Goal: Communication & Community: Answer question/provide support

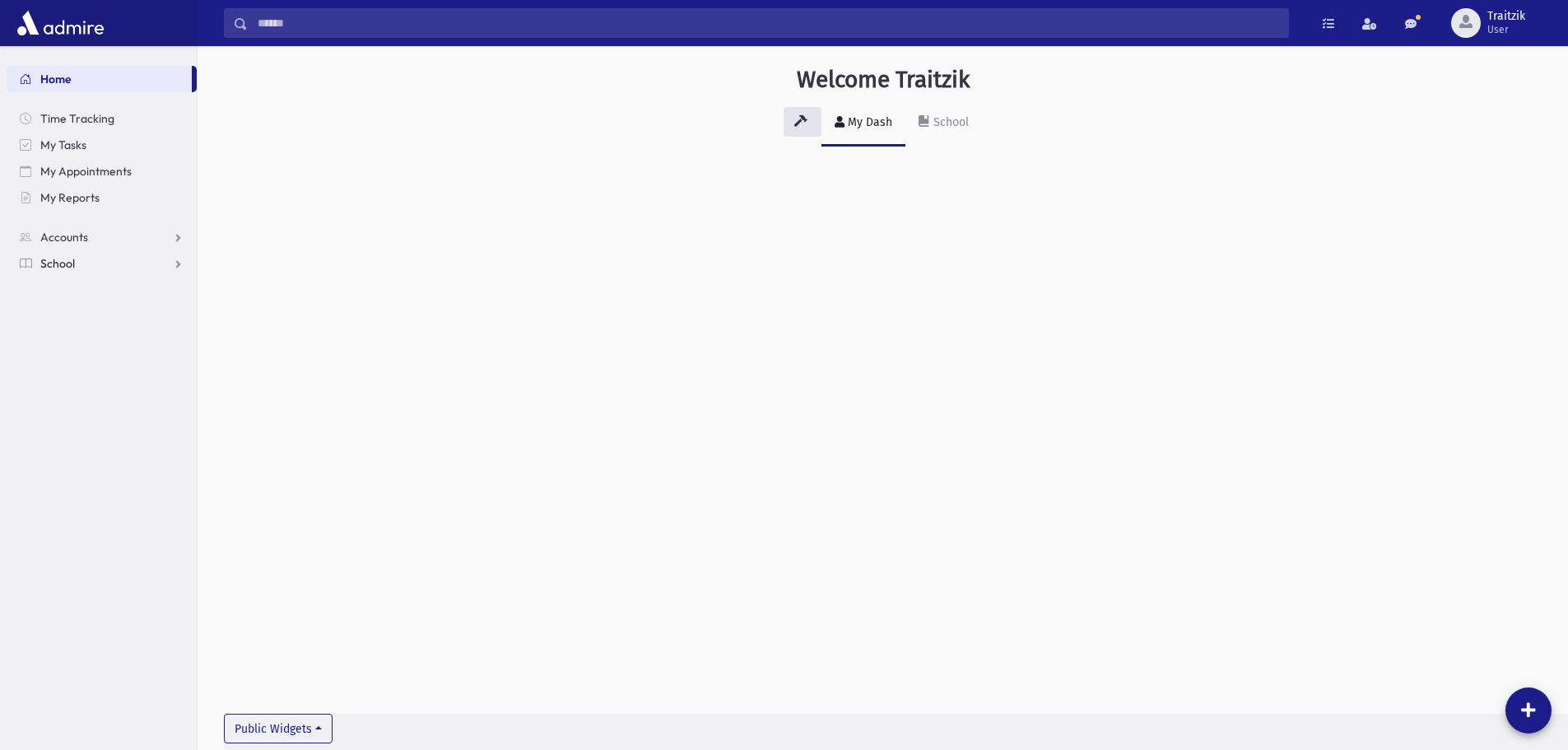
click at [60, 261] on span "School" at bounding box center [57, 263] width 35 height 15
click at [69, 292] on span "Students" at bounding box center [72, 289] width 45 height 15
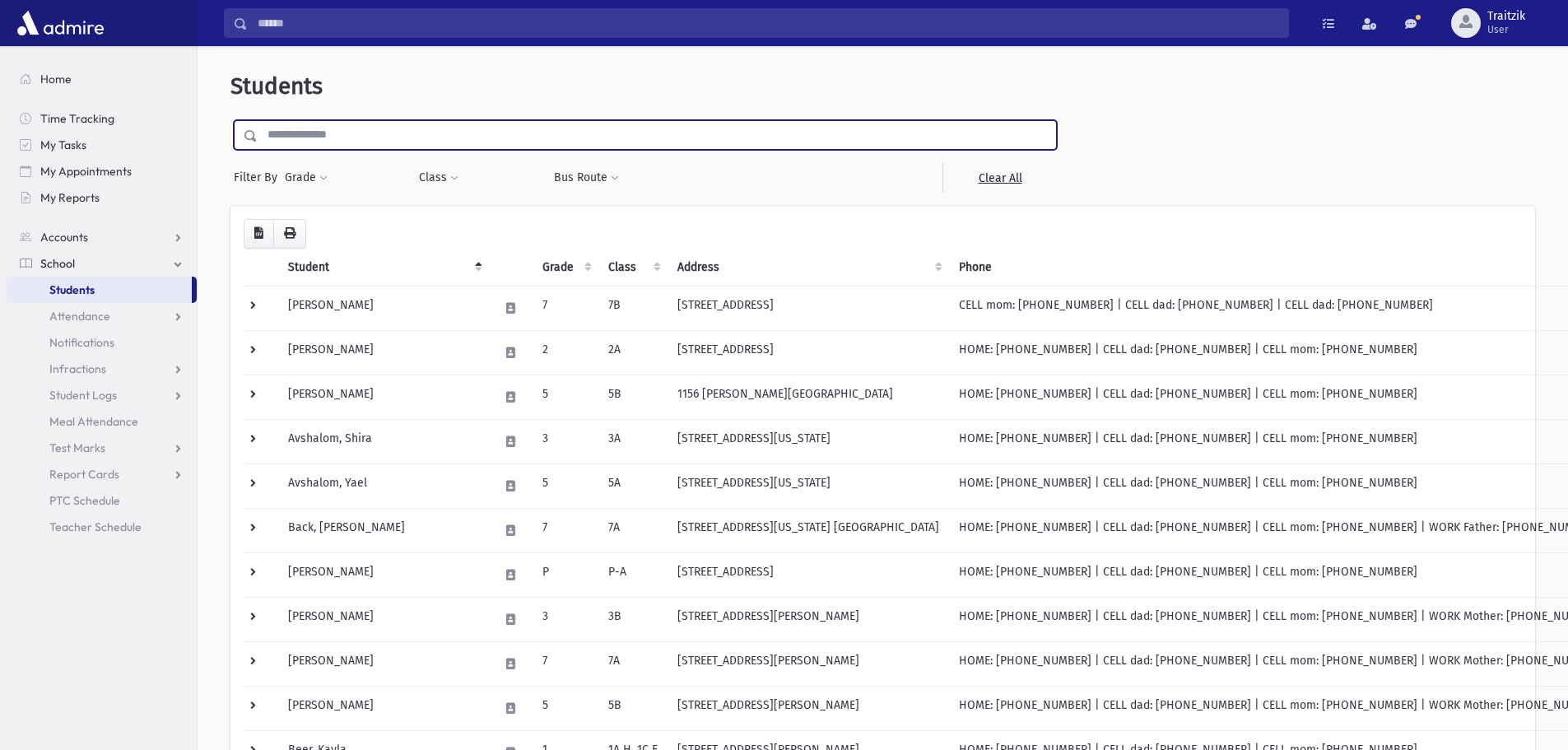
click at [284, 136] on input "text" at bounding box center [657, 135] width 799 height 30
type input "*******"
click at [230, 120] on input "submit" at bounding box center [253, 131] width 46 height 23
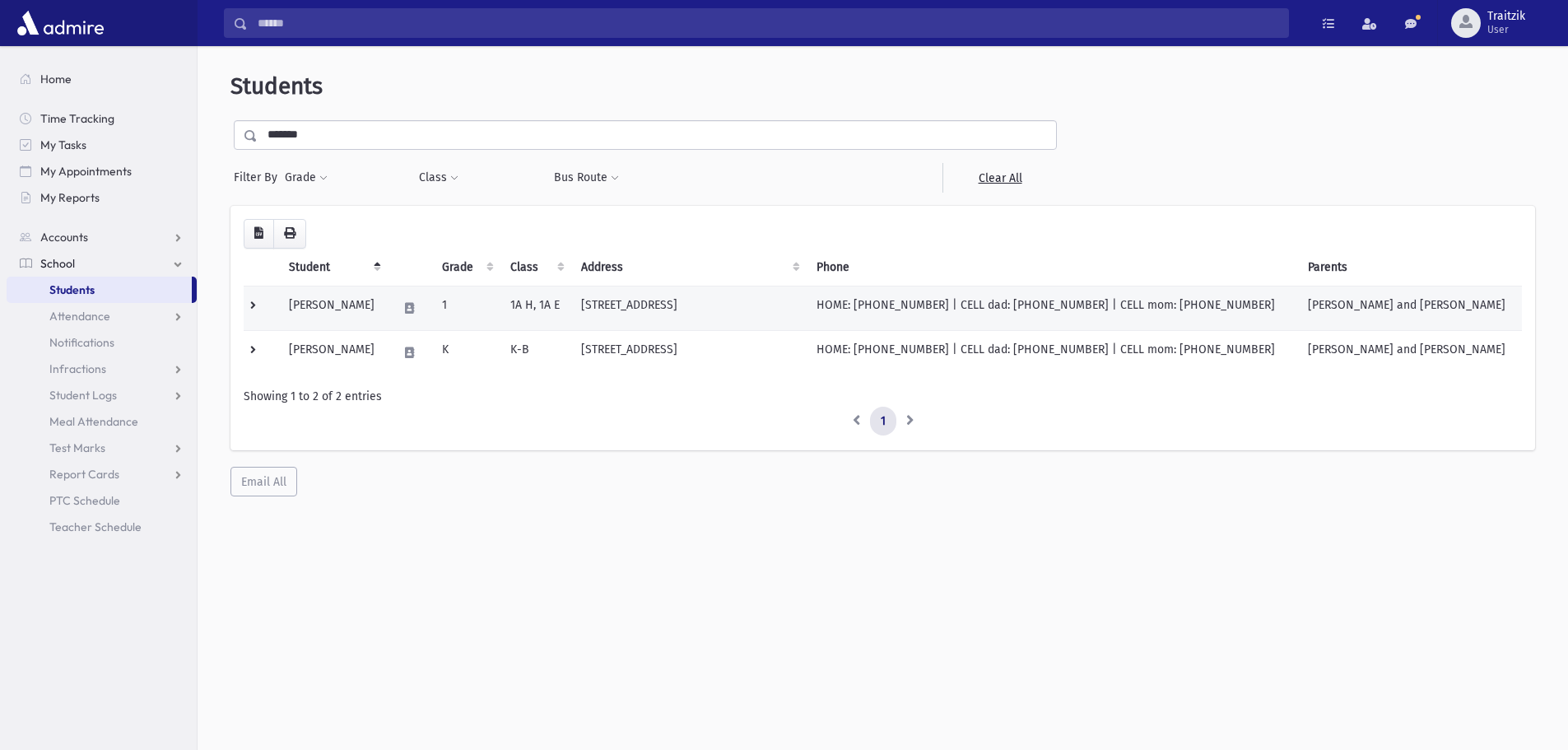
click at [656, 305] on td "173 Old Orchard Rd Toms River, NJ 08755" at bounding box center [688, 307] width 235 height 44
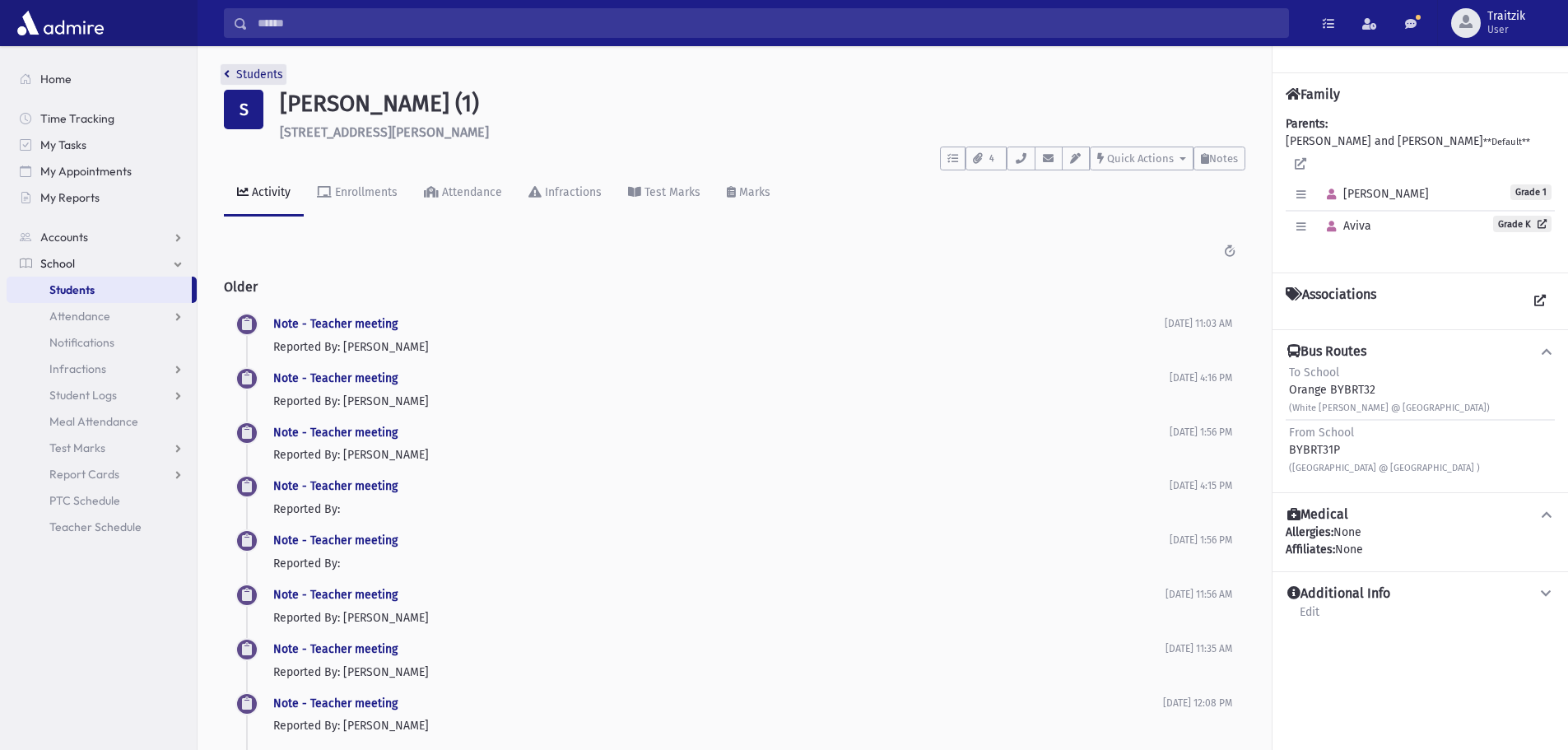
click at [227, 76] on icon "breadcrumb" at bounding box center [227, 74] width 6 height 11
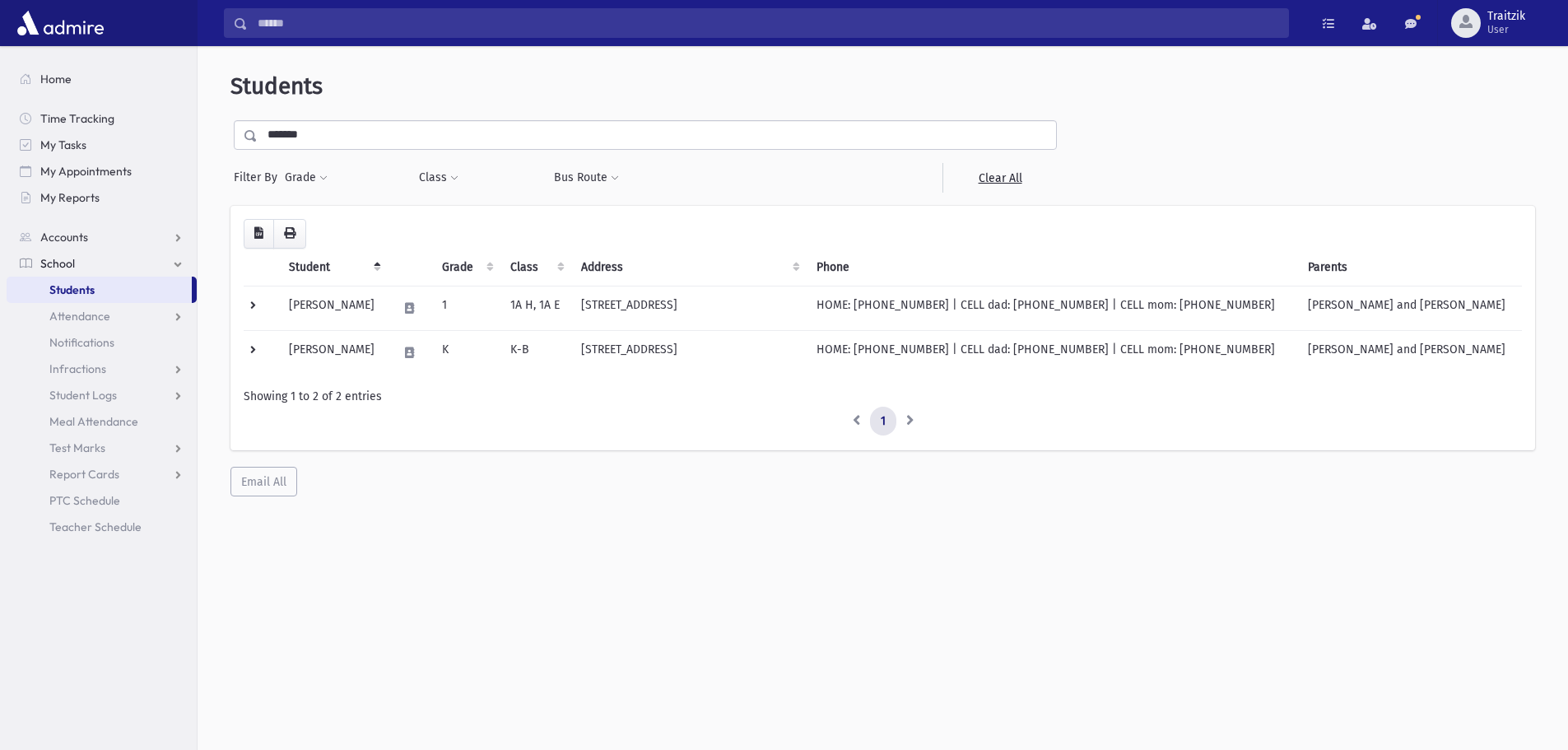
click at [89, 295] on span "Students" at bounding box center [72, 289] width 45 height 15
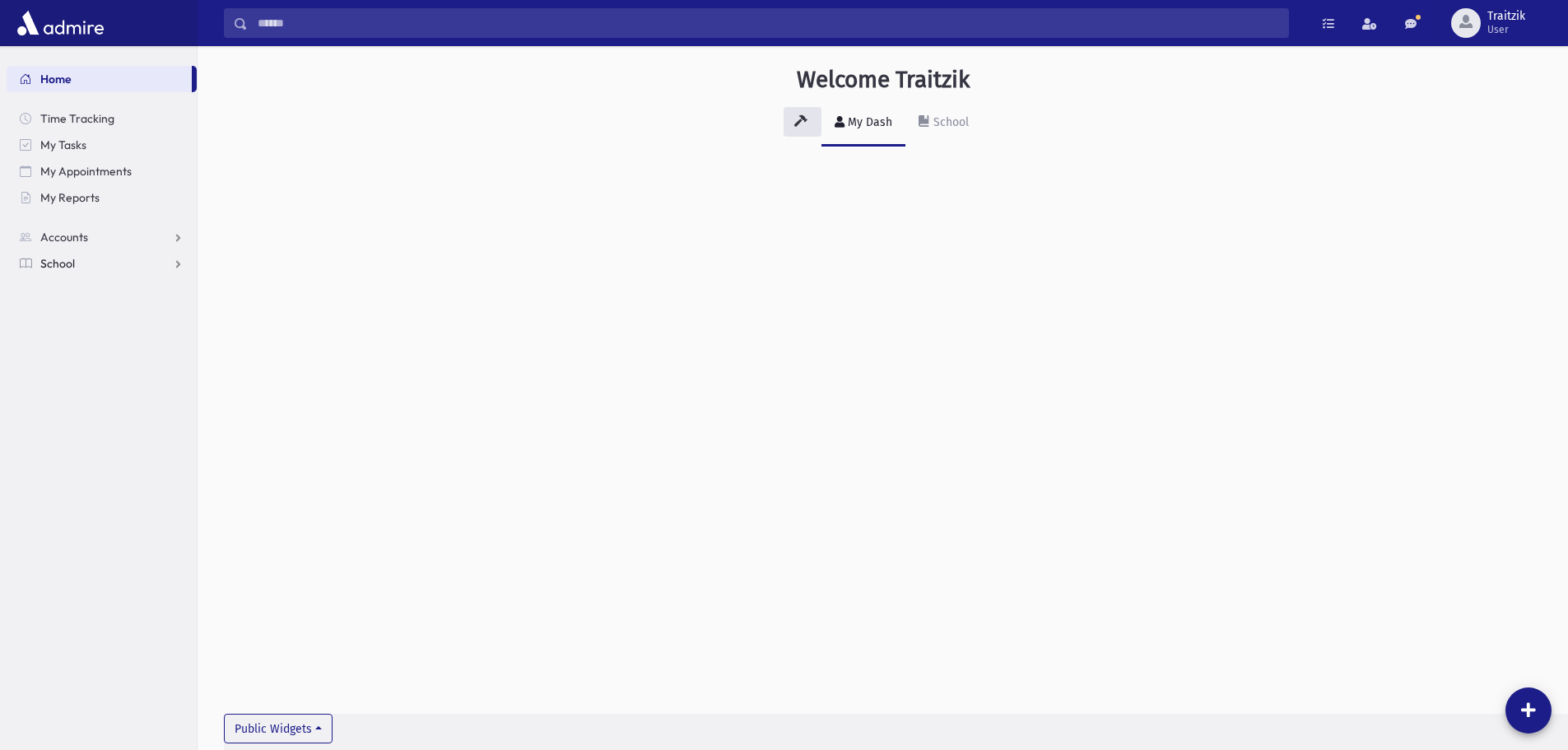
click at [60, 257] on span "School" at bounding box center [57, 263] width 35 height 15
click at [61, 294] on span "Students" at bounding box center [72, 289] width 45 height 15
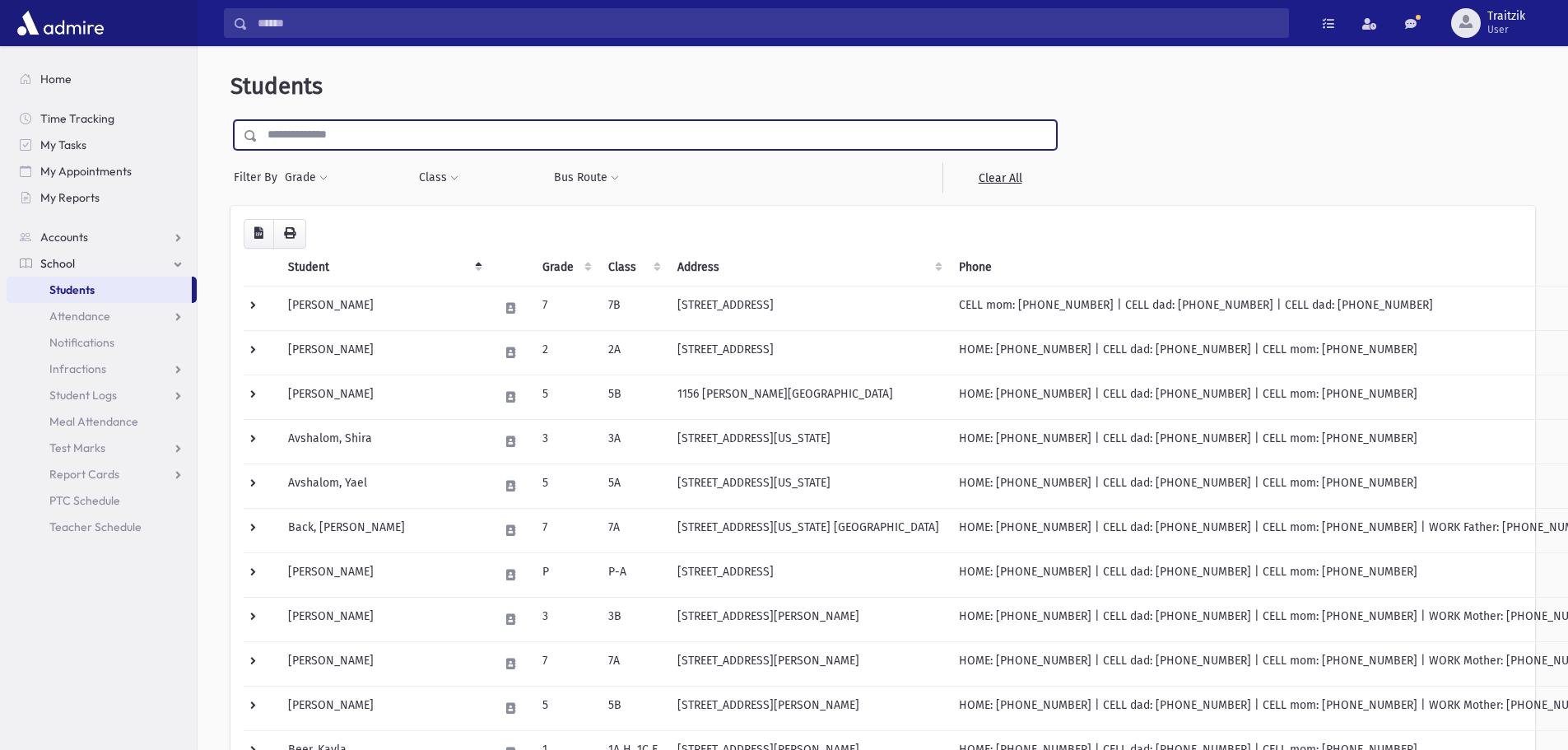
click at [304, 144] on input "text" at bounding box center [657, 135] width 799 height 30
type input "*****"
click at [230, 120] on input "submit" at bounding box center [253, 131] width 46 height 23
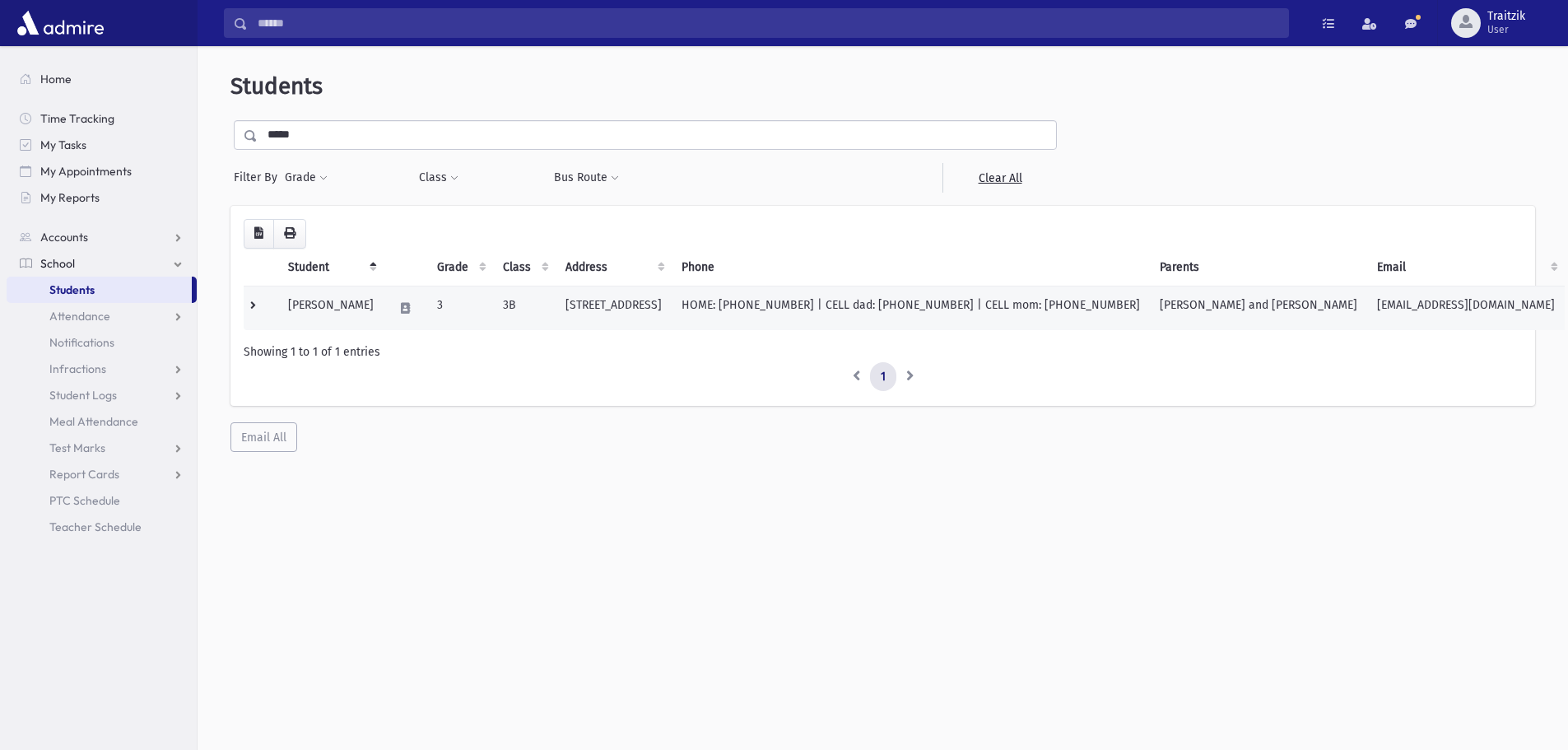
click at [533, 313] on td "3B" at bounding box center [524, 307] width 63 height 44
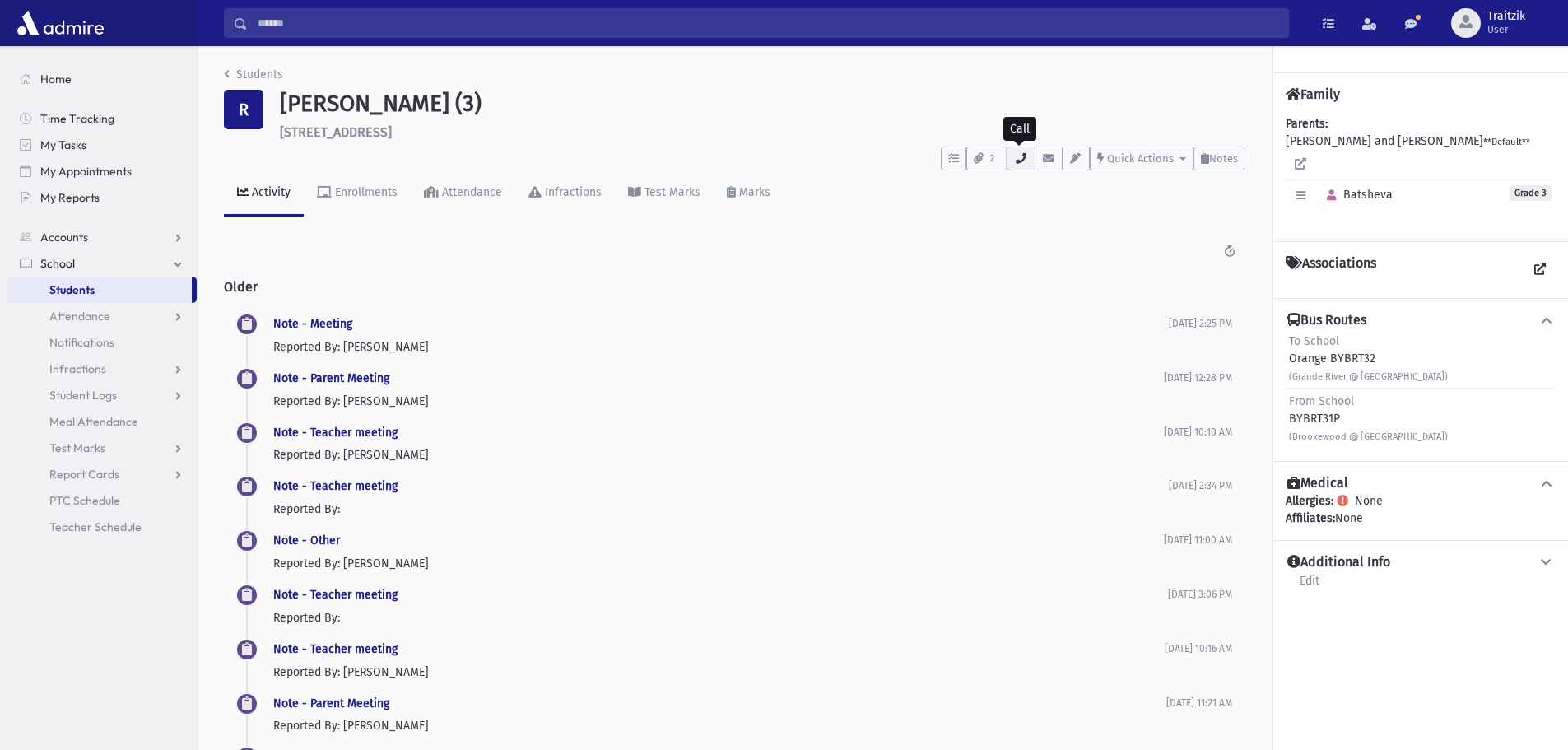
click at [1011, 166] on button "button" at bounding box center [1021, 158] width 28 height 23
click at [1202, 155] on icon at bounding box center [1204, 158] width 8 height 10
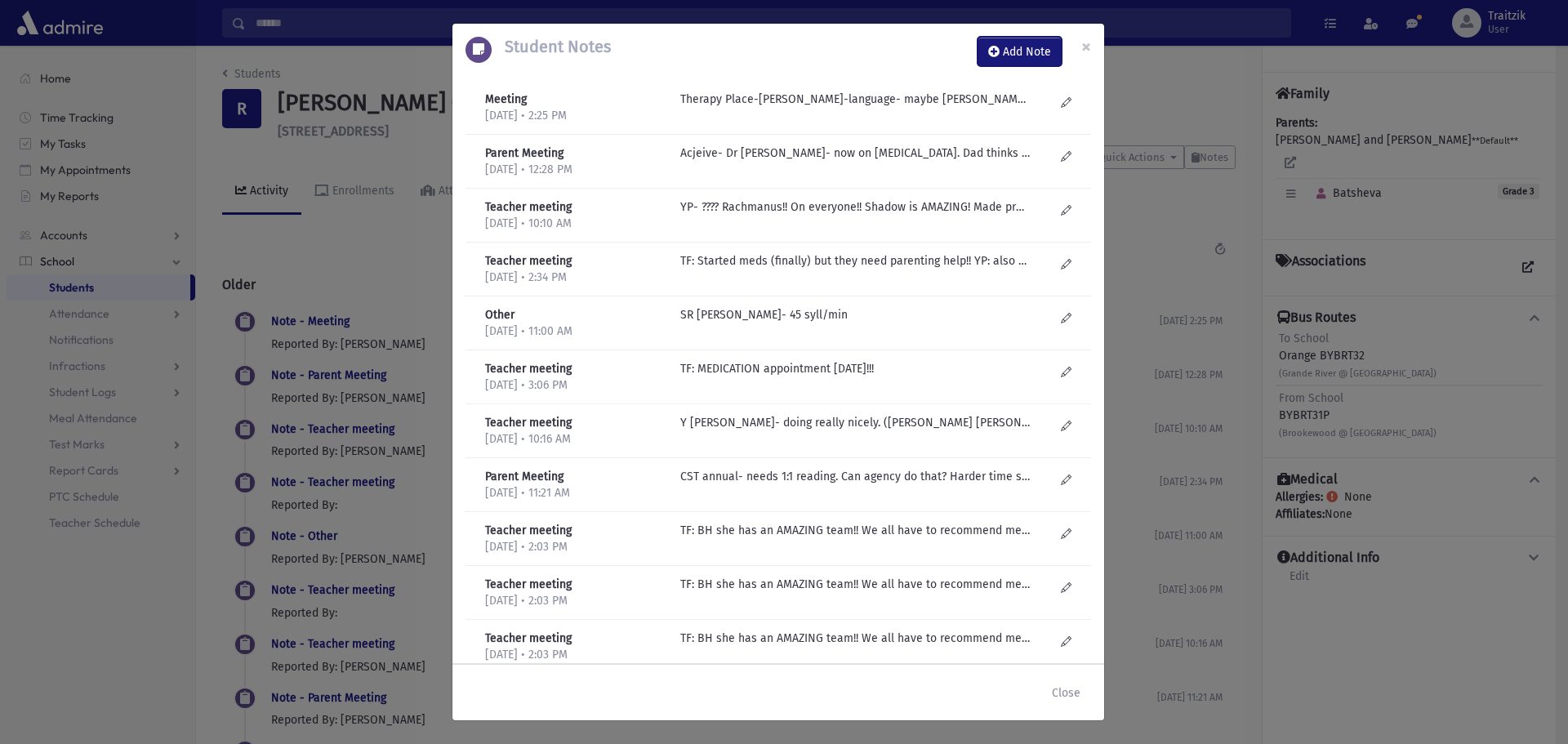
click at [1019, 61] on button "Add Note" at bounding box center [1020, 52] width 84 height 29
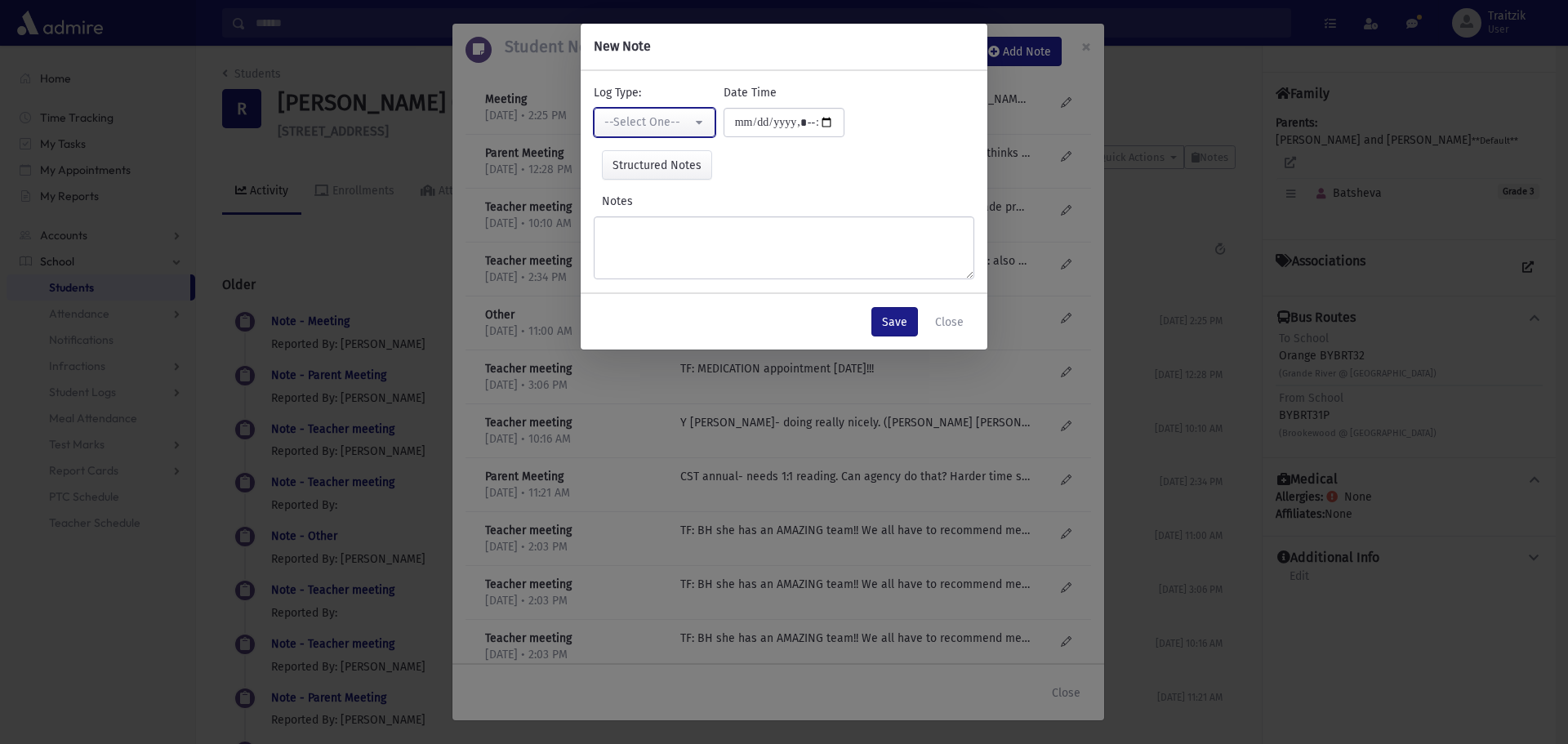
click at [648, 131] on div "--Select One--" at bounding box center [648, 122] width 87 height 18
click at [640, 235] on span "Phone Call" at bounding box center [634, 235] width 55 height 16
select select "*"
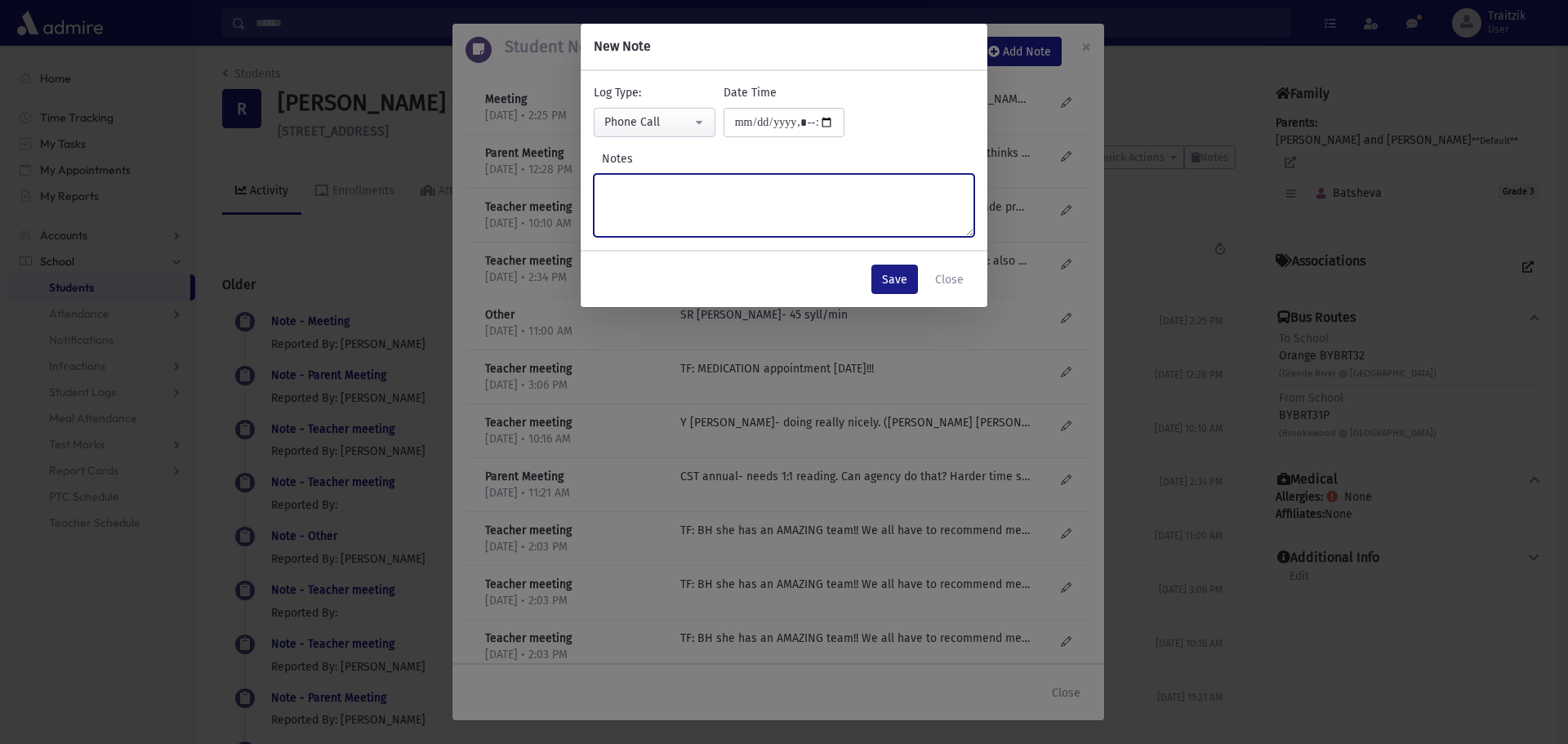
click at [637, 216] on textarea "Notes" at bounding box center [784, 205] width 381 height 63
type textarea "**********"
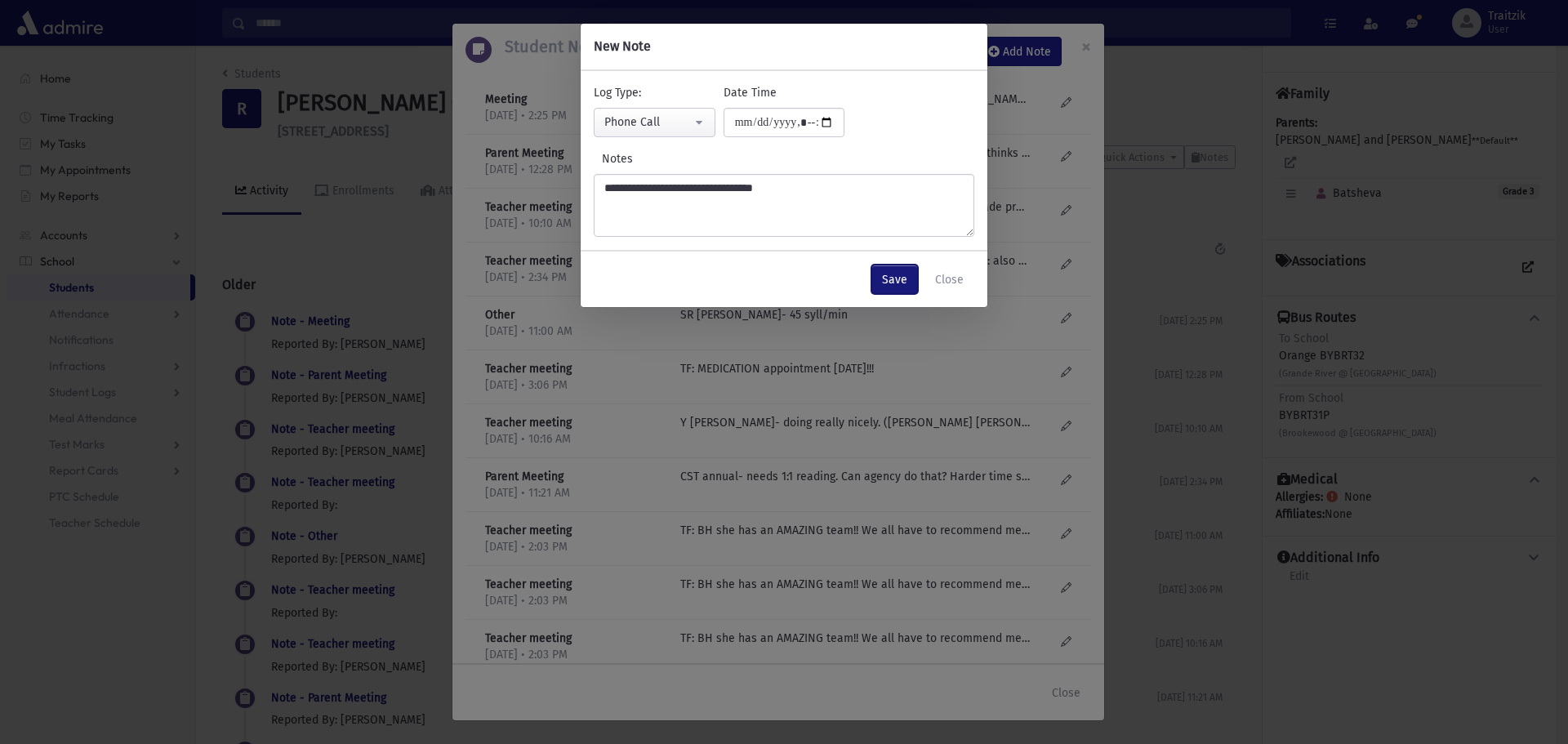
click at [912, 284] on button "Save" at bounding box center [895, 279] width 47 height 29
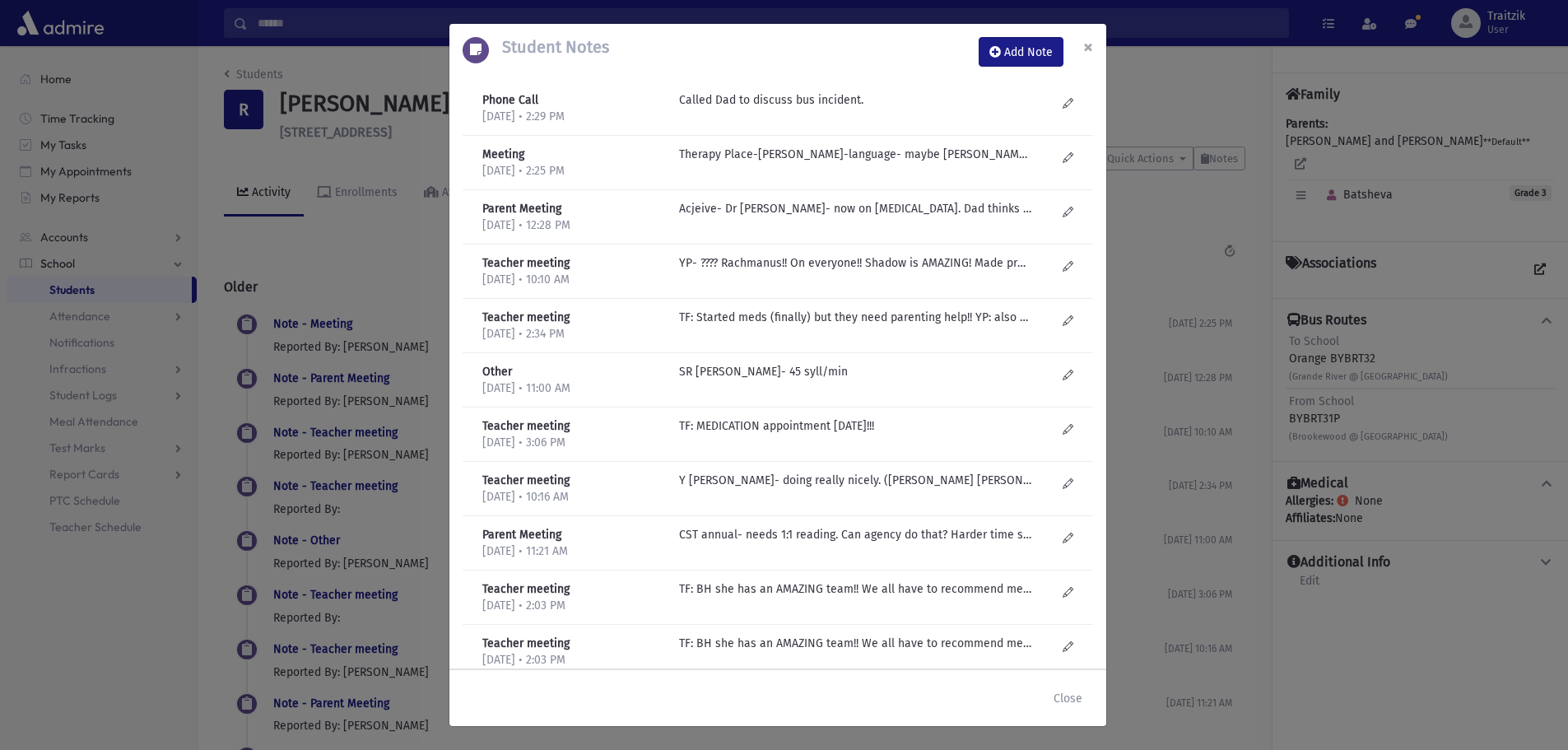
click at [1087, 49] on span "×" at bounding box center [1088, 47] width 10 height 23
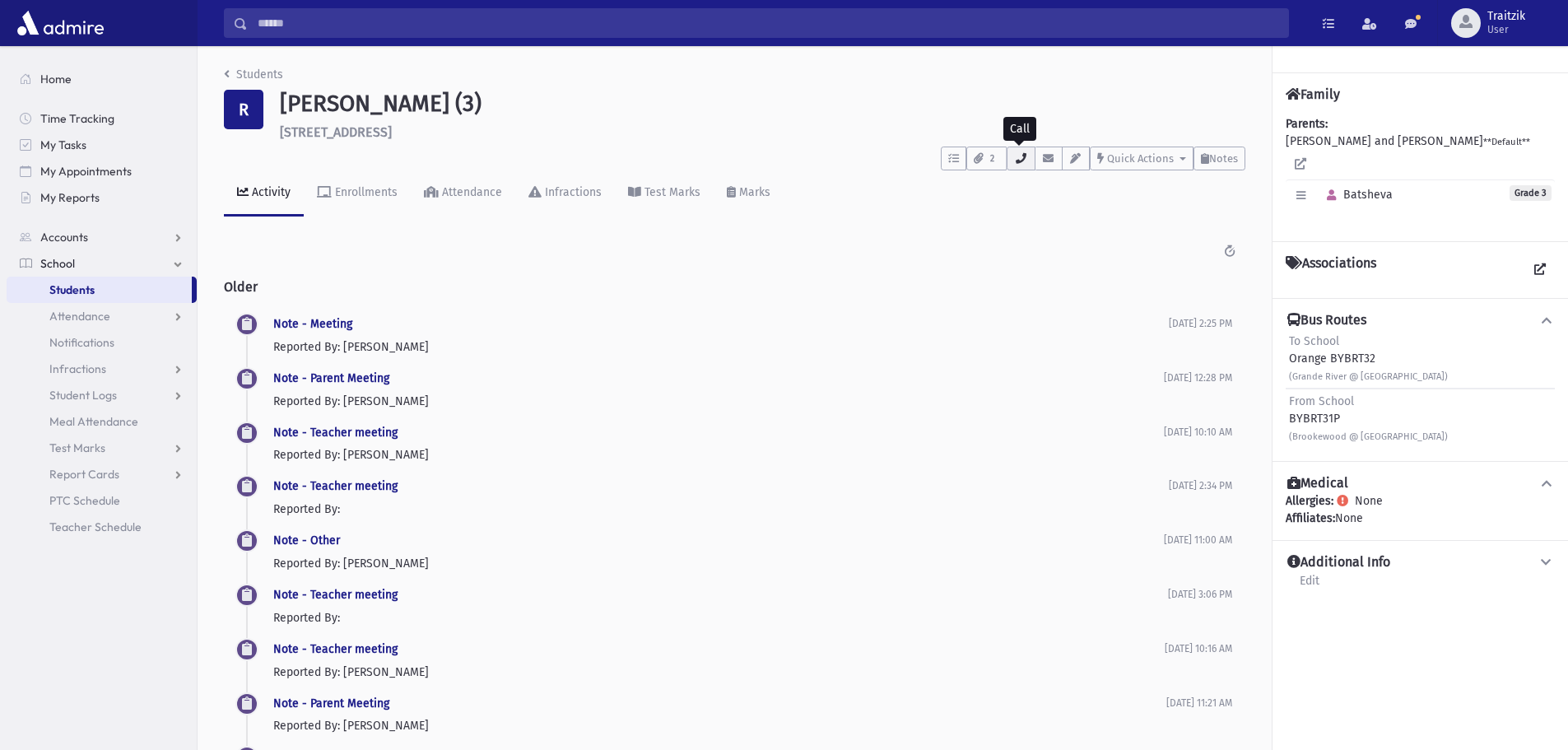
click at [1024, 158] on icon "button" at bounding box center [1020, 158] width 13 height 10
click at [224, 76] on icon "breadcrumb" at bounding box center [227, 74] width 6 height 11
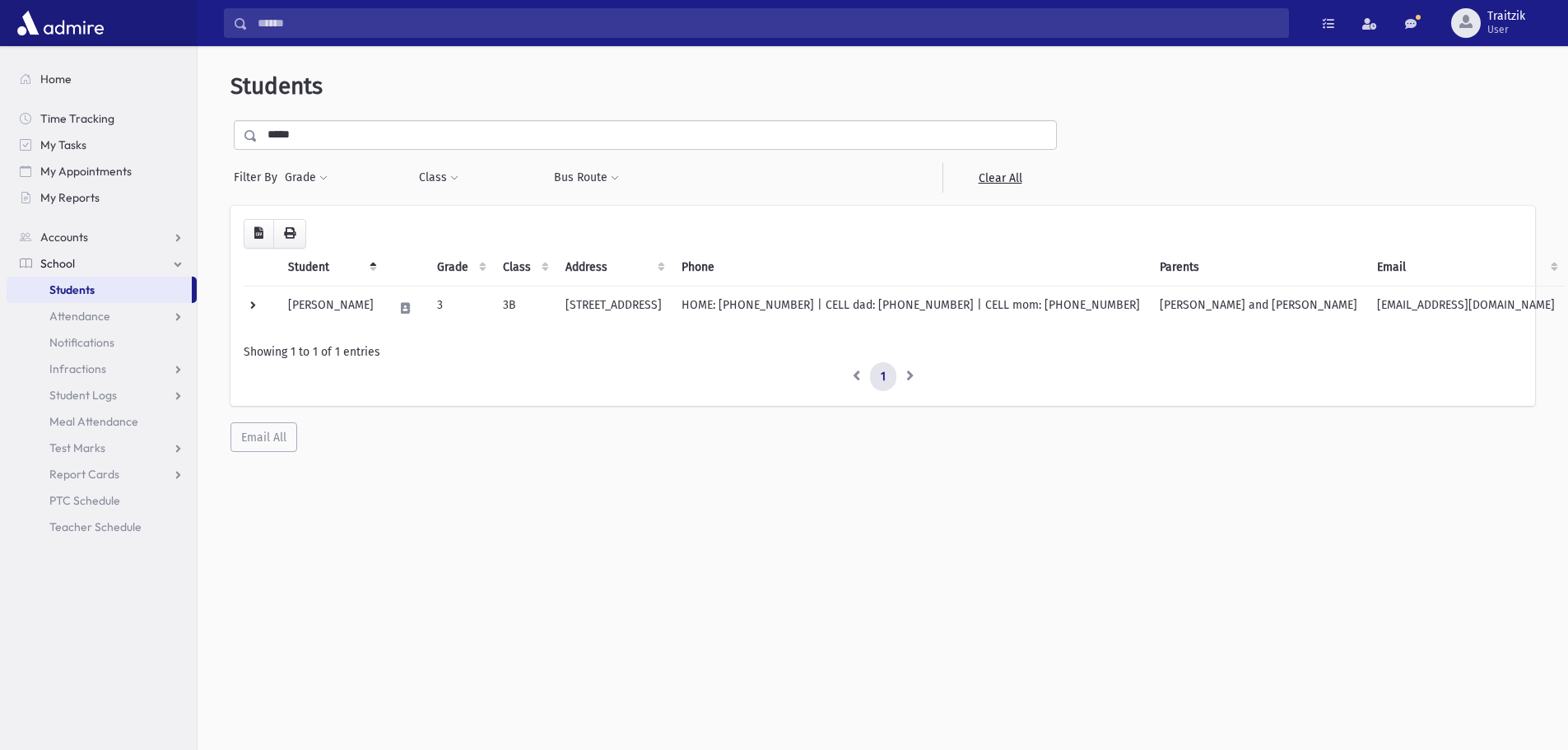
click at [71, 263] on span "School" at bounding box center [57, 263] width 35 height 15
